Goal: Information Seeking & Learning: Learn about a topic

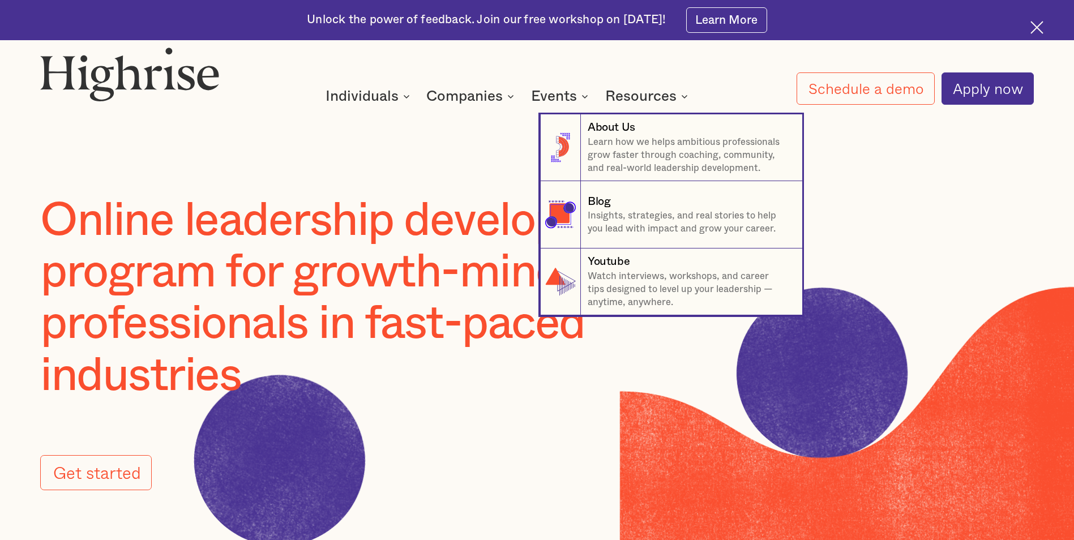
click at [458, 91] on nav "8 About Us Learn how we helps ambitious professionals grow faster through coach…" at bounding box center [537, 201] width 679 height 228
click at [504, 97] on nav "8 About Us Learn how we helps ambitious professionals grow faster through coach…" at bounding box center [537, 201] width 679 height 228
click at [666, 152] on p "Learn how we helps ambitious professionals grow faster through coaching, commun…" at bounding box center [689, 156] width 202 height 40
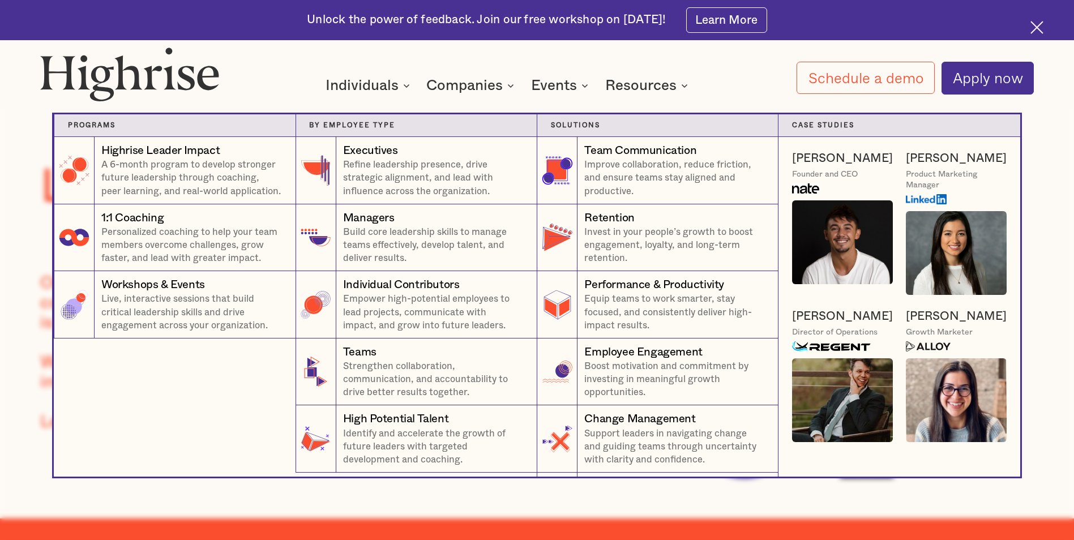
click at [465, 83] on div "Companies" at bounding box center [464, 86] width 76 height 14
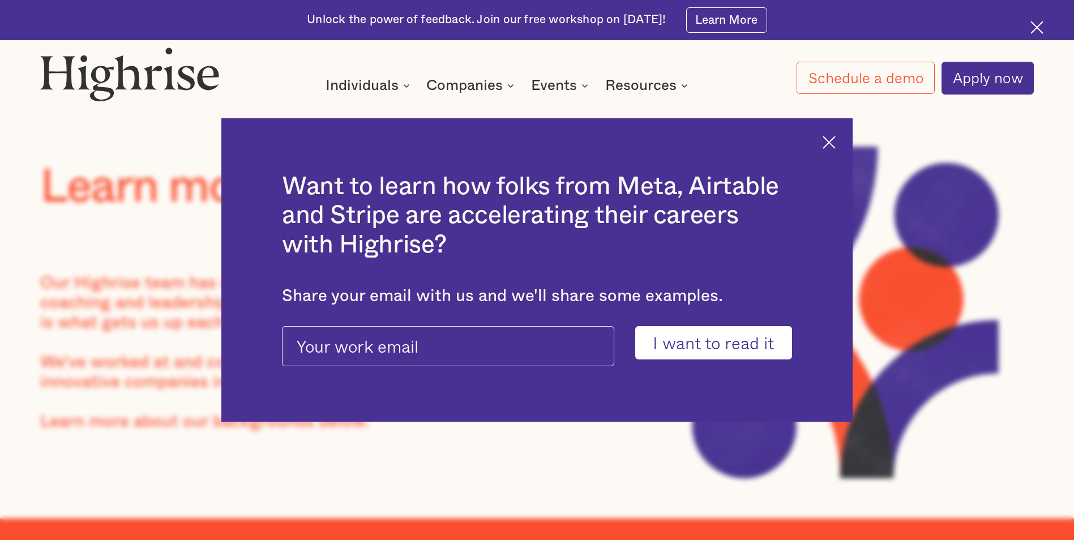
click at [838, 153] on div "Want to learn how folks from Meta, Airtable and Stripe are accelerating their c…" at bounding box center [536, 270] width 631 height 304
click at [831, 143] on img at bounding box center [829, 142] width 13 height 13
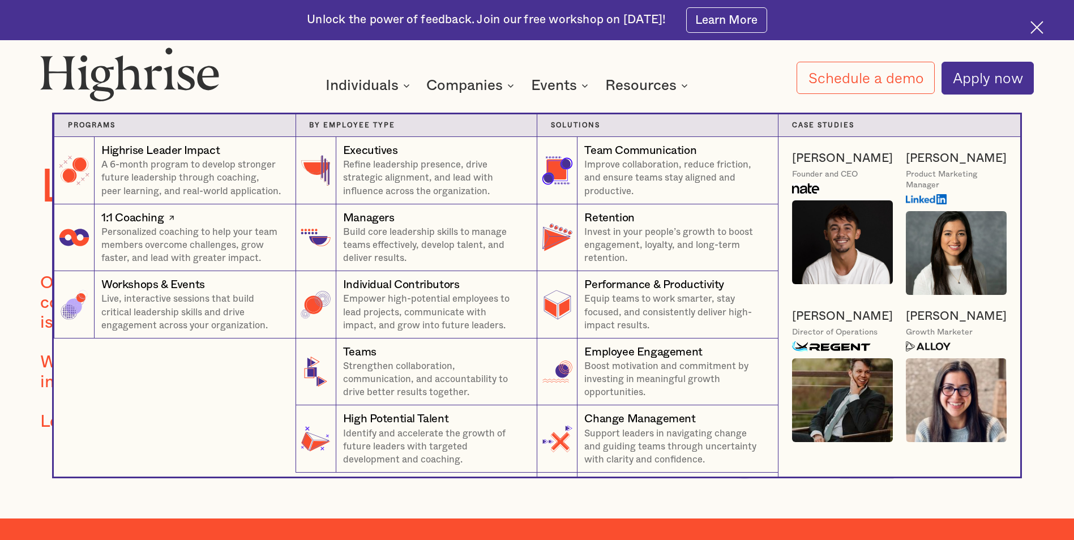
click at [198, 235] on p "Personalized coaching to help your team members overcome challenges, grow faste…" at bounding box center [191, 246] width 181 height 40
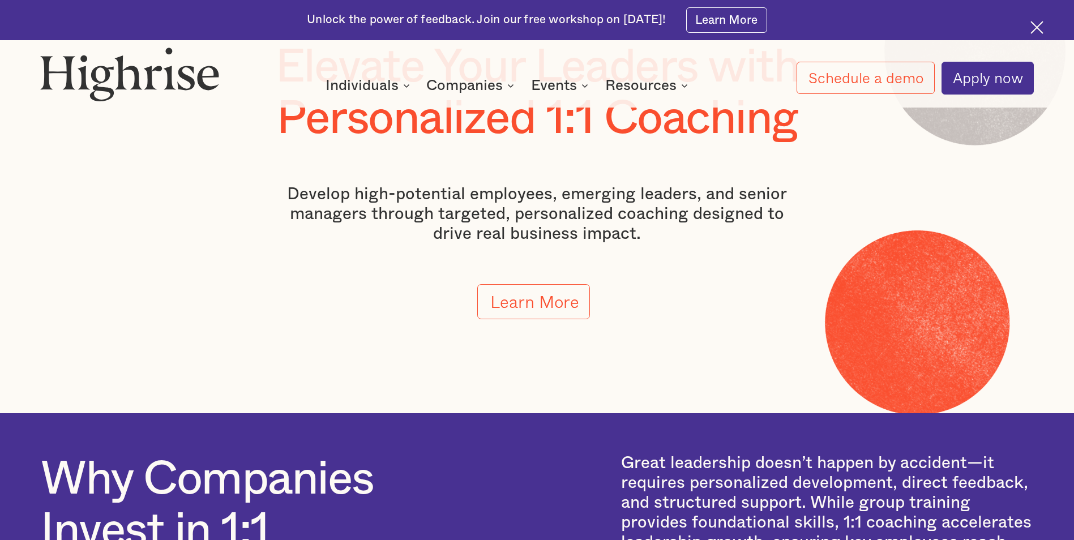
scroll to position [170, 0]
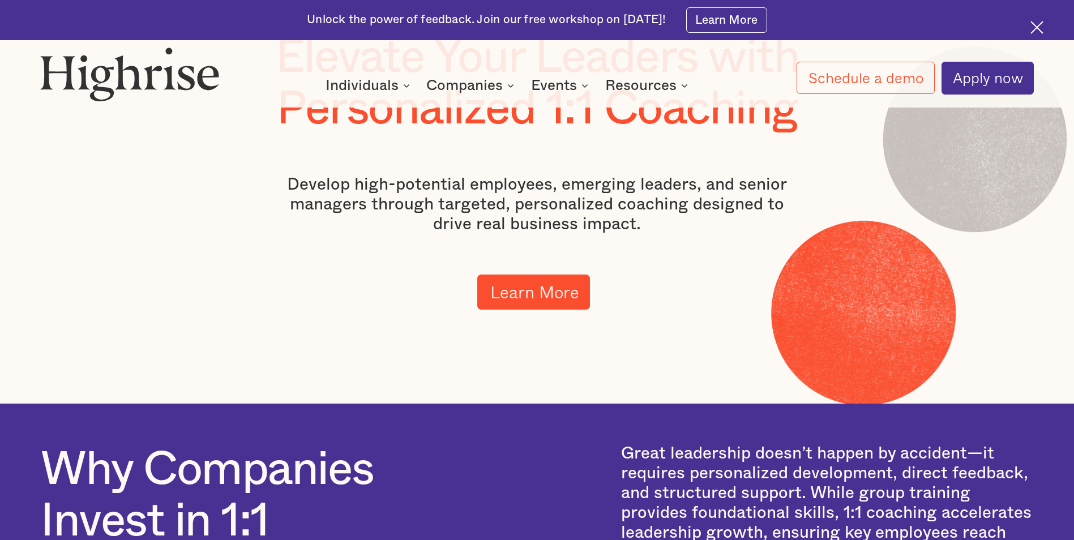
click at [576, 291] on link "Learn More" at bounding box center [533, 292] width 113 height 35
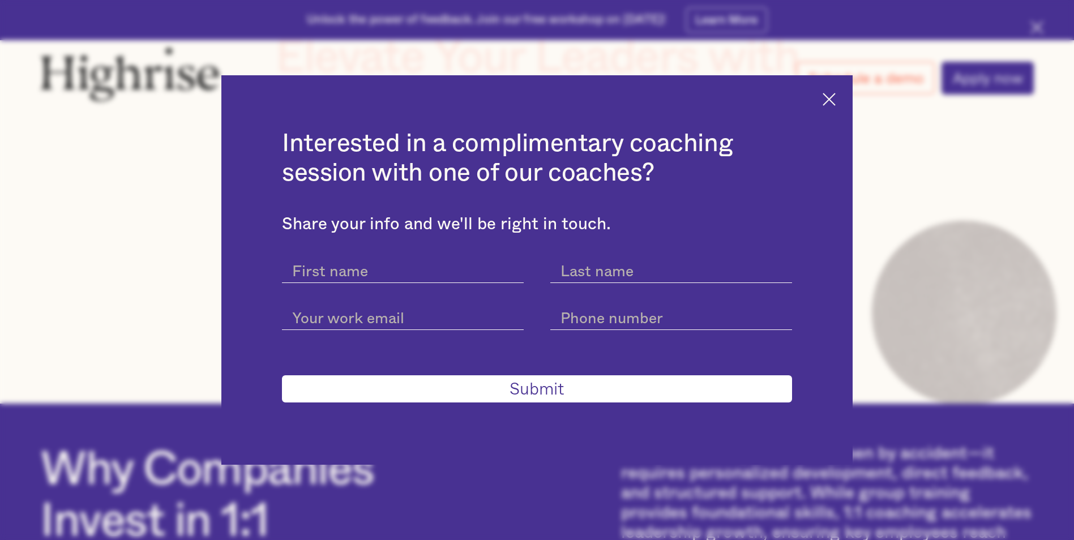
click at [838, 106] on div "Interested in a complimentary coaching session with one of our coaches? Share y…" at bounding box center [536, 270] width 631 height 390
click at [832, 93] on img at bounding box center [829, 99] width 13 height 13
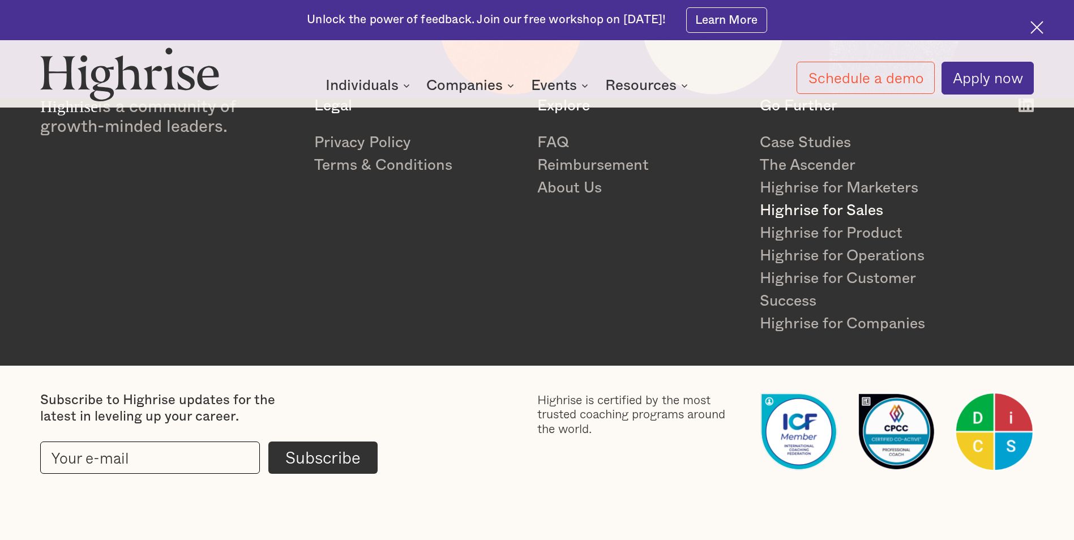
scroll to position [7339, 0]
